Goal: Task Accomplishment & Management: Use online tool/utility

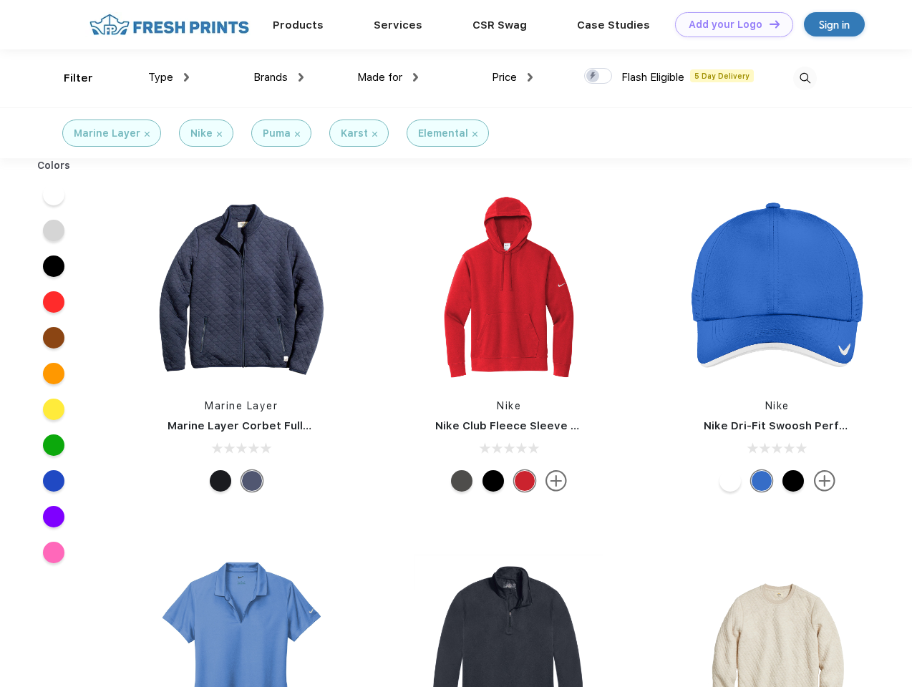
click at [729, 24] on link "Add your Logo Design Tool" at bounding box center [734, 24] width 118 height 25
click at [0, 0] on div "Design Tool" at bounding box center [0, 0] width 0 height 0
click at [768, 24] on link "Add your Logo Design Tool" at bounding box center [734, 24] width 118 height 25
click at [69, 78] on div "Filter" at bounding box center [78, 78] width 29 height 16
click at [169, 77] on span "Type" at bounding box center [160, 77] width 25 height 13
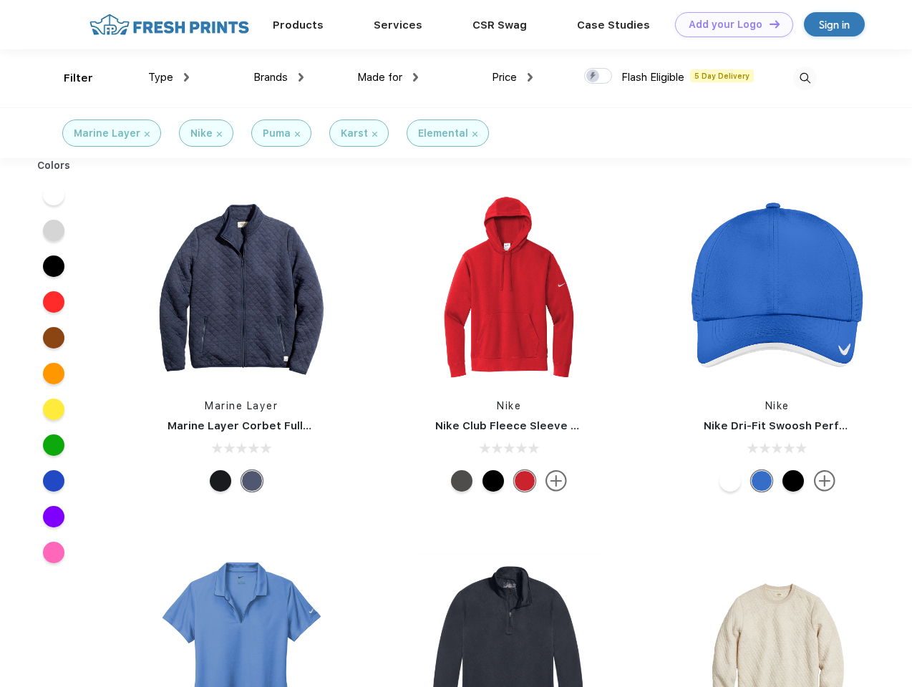
click at [278, 77] on span "Brands" at bounding box center [270, 77] width 34 height 13
click at [388, 77] on span "Made for" at bounding box center [379, 77] width 45 height 13
click at [512, 77] on span "Price" at bounding box center [504, 77] width 25 height 13
click at [598, 77] on div at bounding box center [598, 76] width 28 height 16
click at [593, 77] on input "checkbox" at bounding box center [588, 71] width 9 height 9
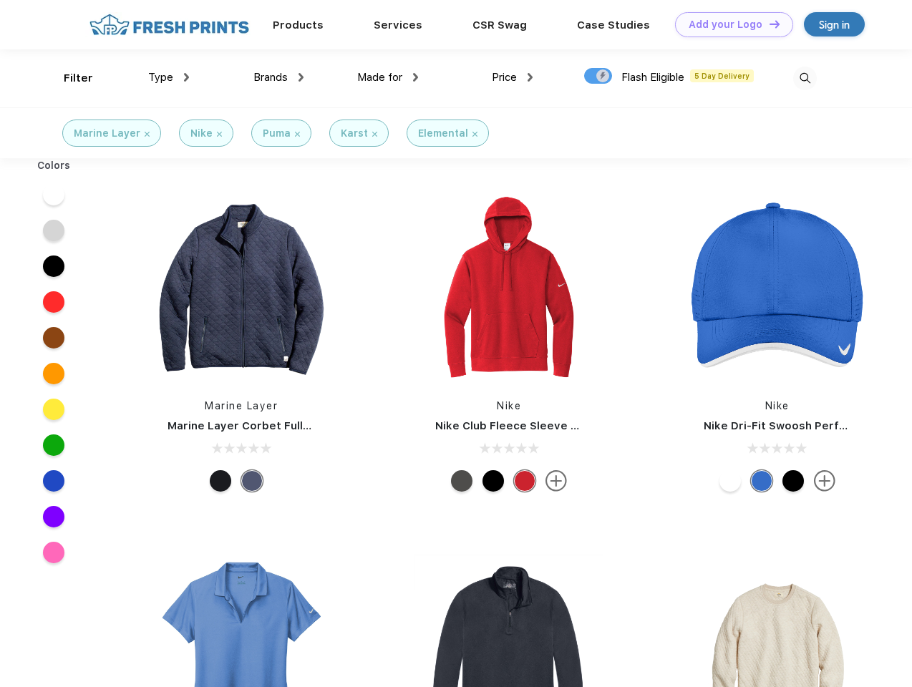
click at [804, 78] on img at bounding box center [805, 79] width 24 height 24
